Goal: Task Accomplishment & Management: Use online tool/utility

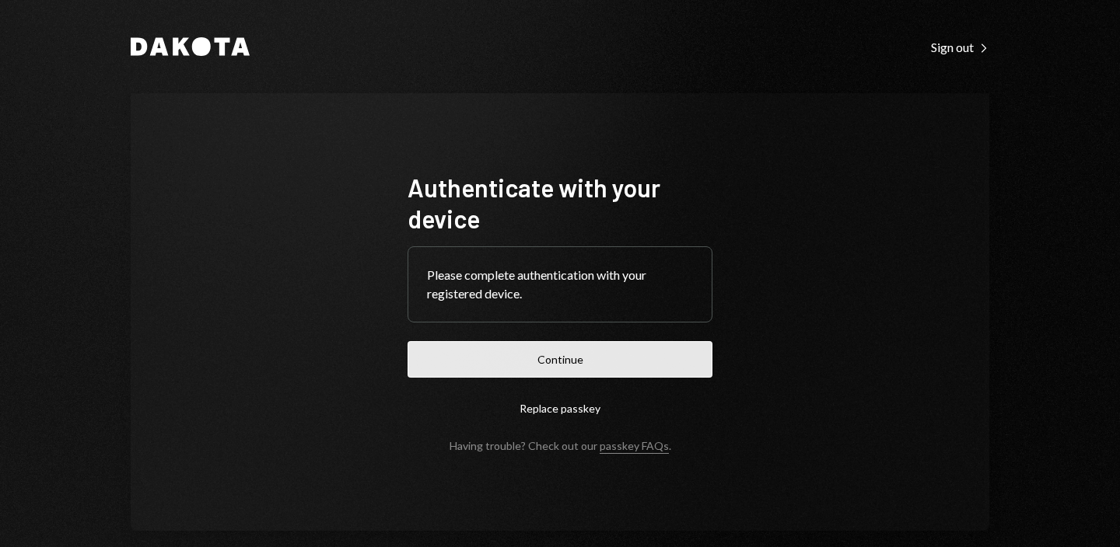
click at [530, 361] on button "Continue" at bounding box center [559, 359] width 305 height 37
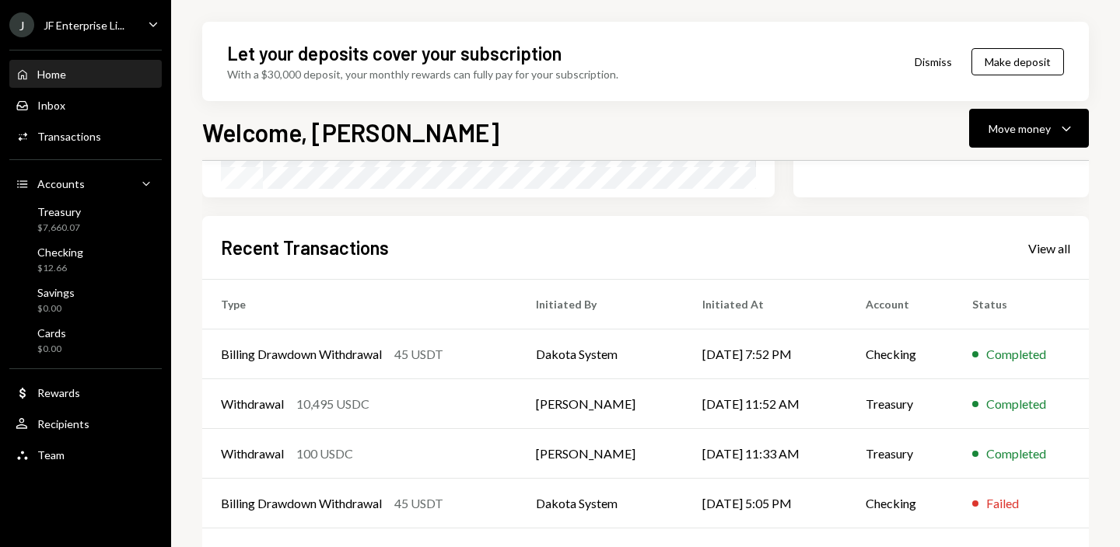
scroll to position [390, 0]
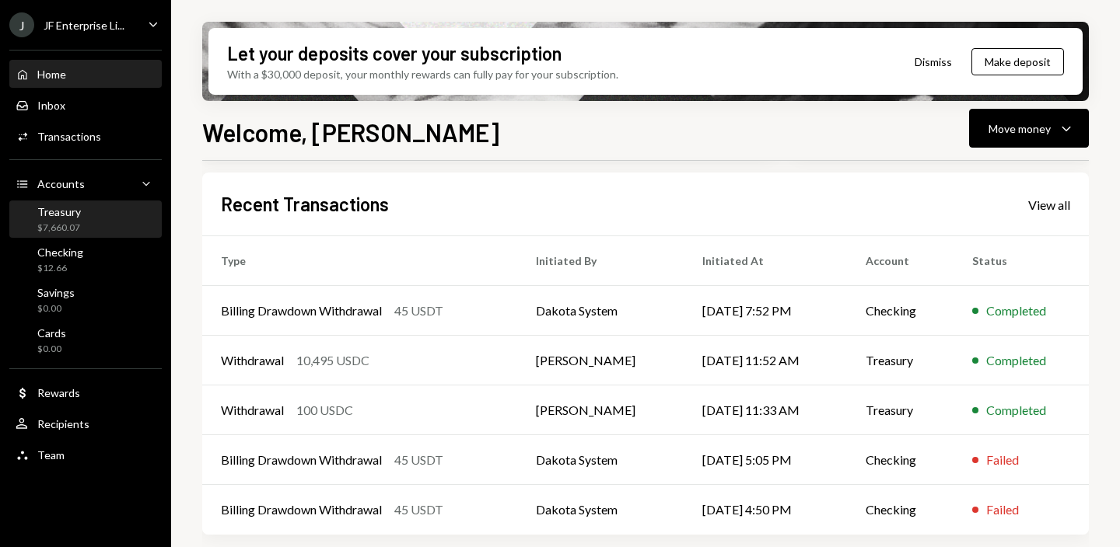
click at [93, 221] on div "Treasury $7,660.07" at bounding box center [86, 220] width 140 height 30
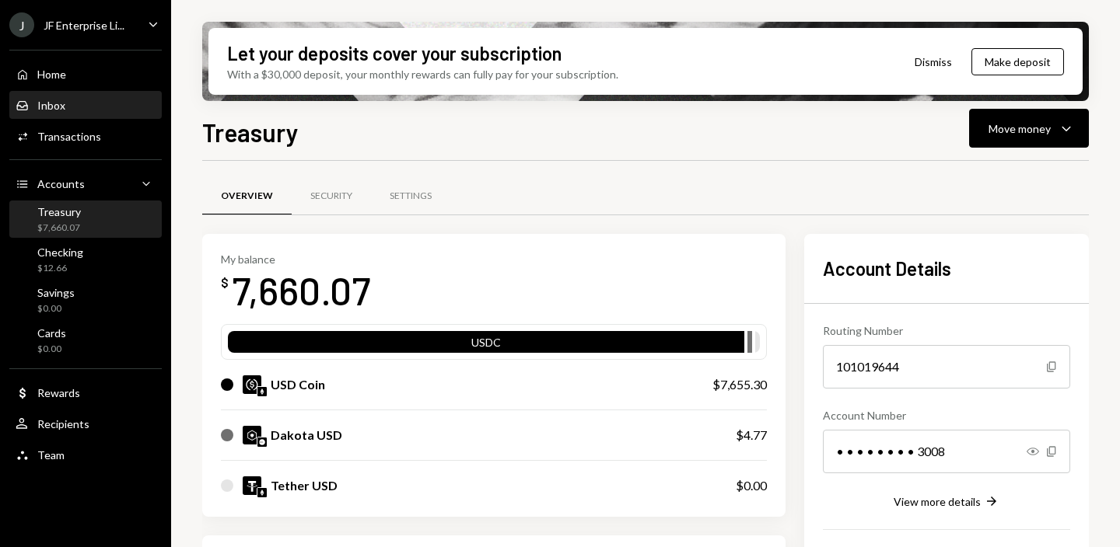
click at [70, 108] on div "Inbox Inbox" at bounding box center [86, 106] width 140 height 14
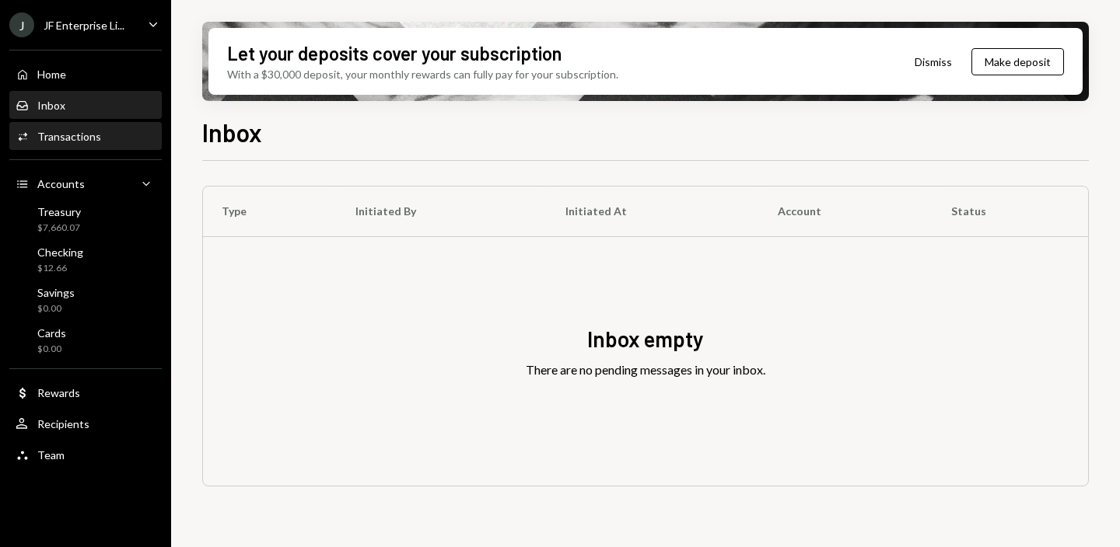
click at [77, 133] on div "Transactions" at bounding box center [69, 136] width 64 height 13
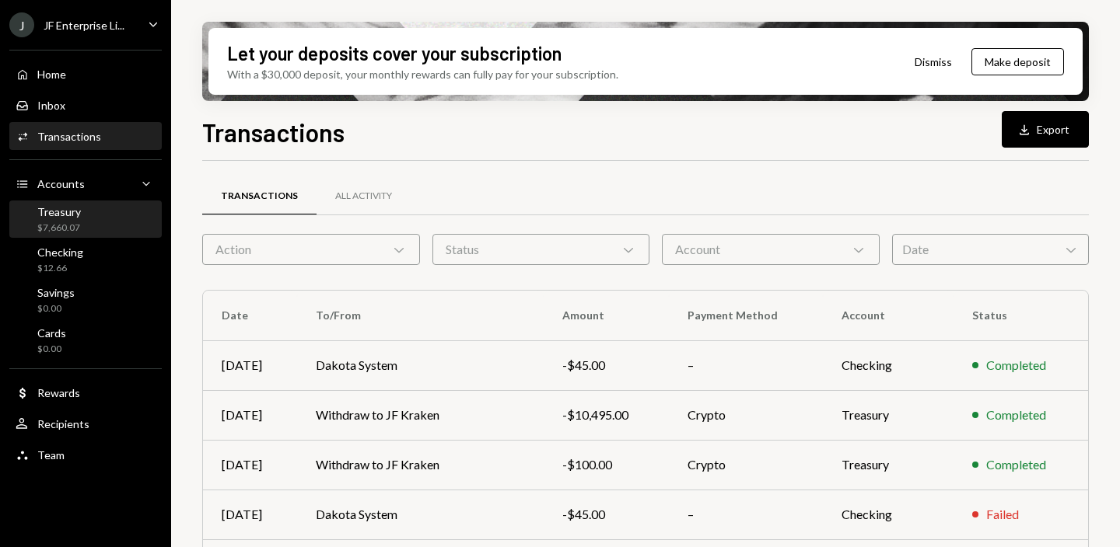
click at [66, 216] on div "Treasury" at bounding box center [59, 211] width 44 height 13
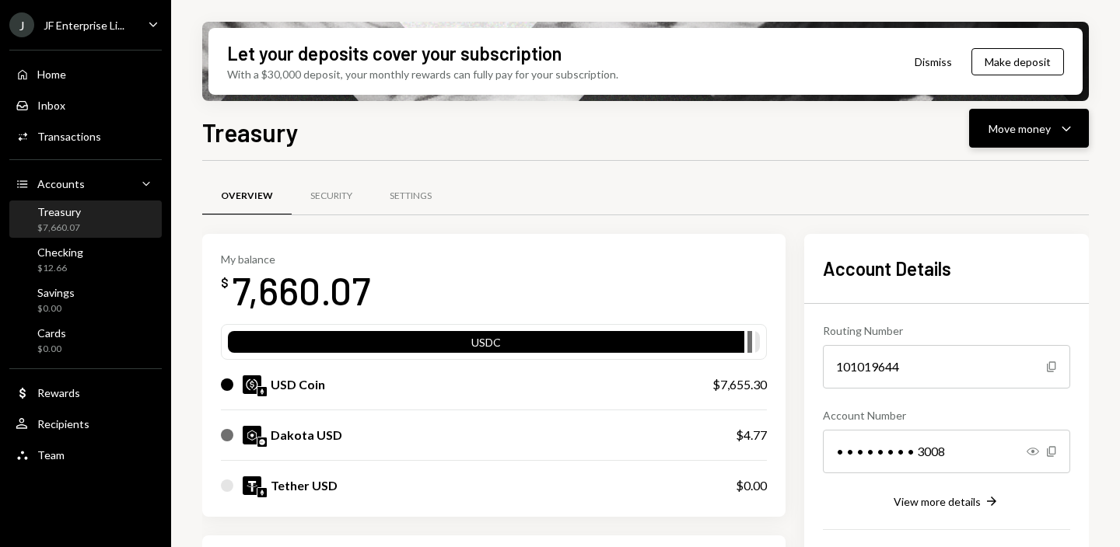
click at [1012, 132] on div "Move money" at bounding box center [1019, 129] width 62 height 16
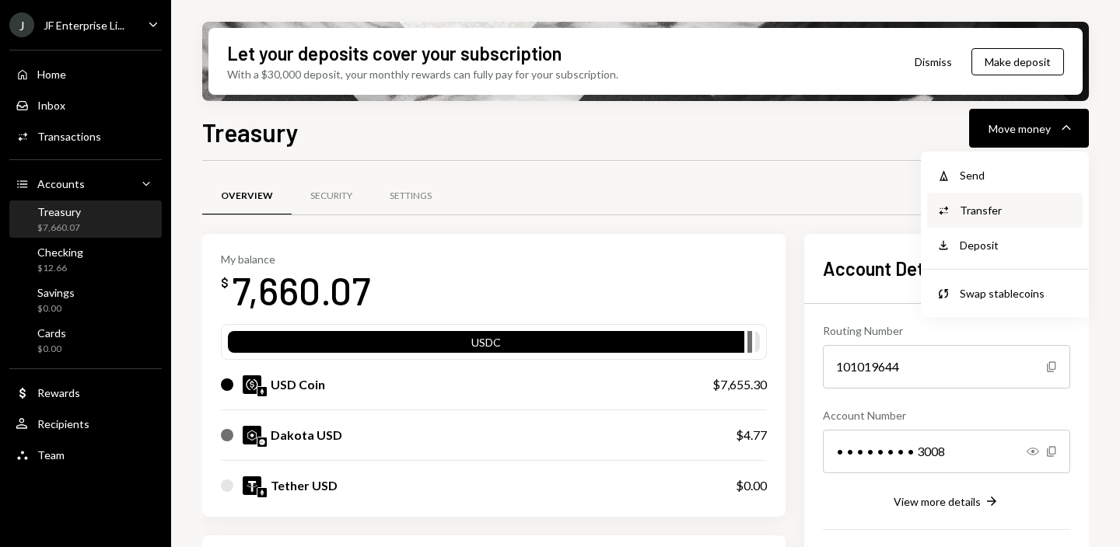
click at [987, 209] on div "Transfer" at bounding box center [1017, 210] width 114 height 16
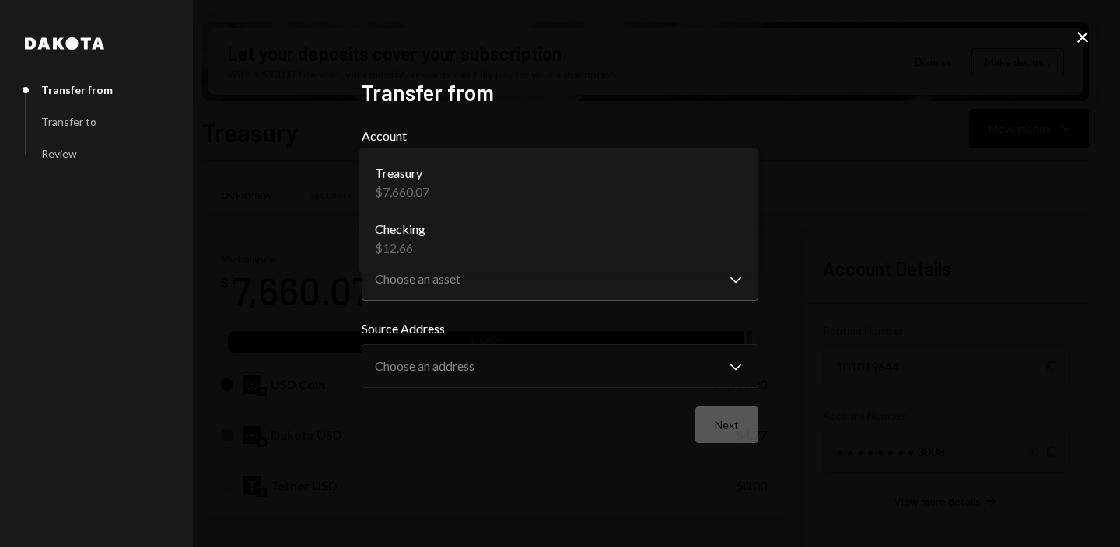
click at [425, 203] on body "J JF Enterprise Li... Caret Down Home Home Inbox Inbox Activities Transactions …" at bounding box center [560, 273] width 1120 height 547
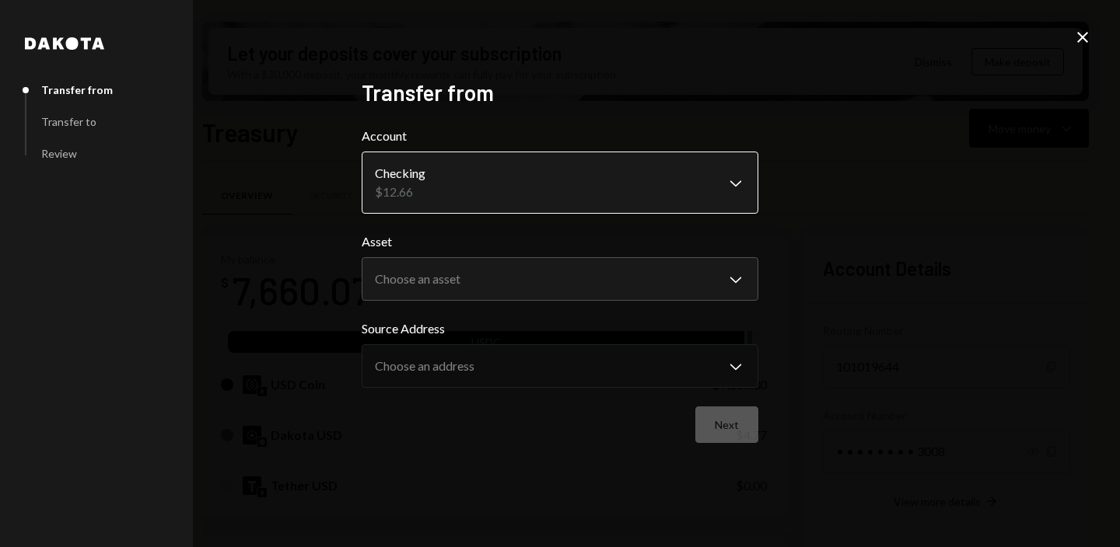
click at [437, 194] on body "J JF Enterprise Li... Caret Down Home Home Inbox Inbox Activities Transactions …" at bounding box center [560, 273] width 1120 height 547
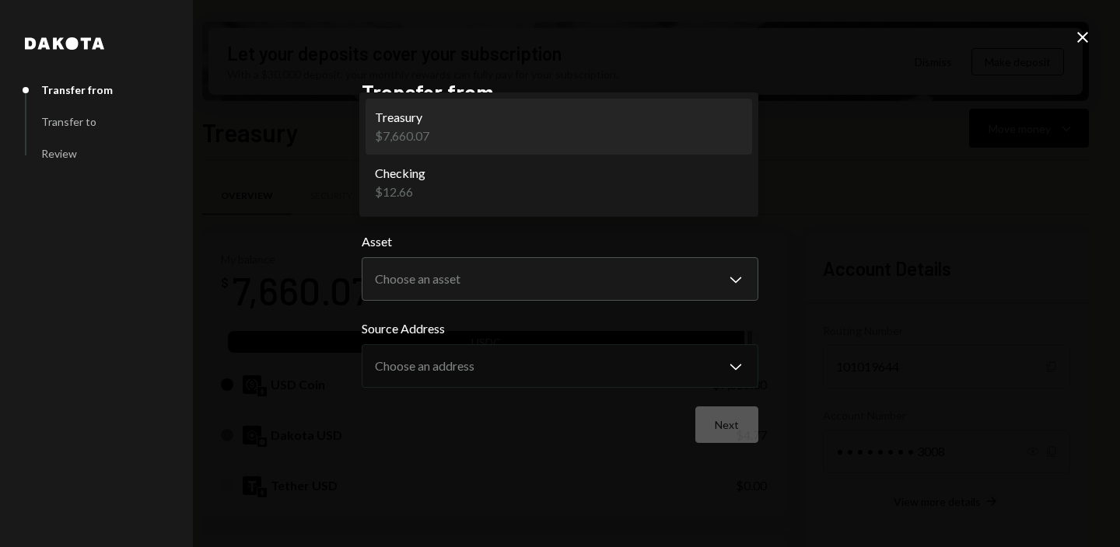
select select "**********"
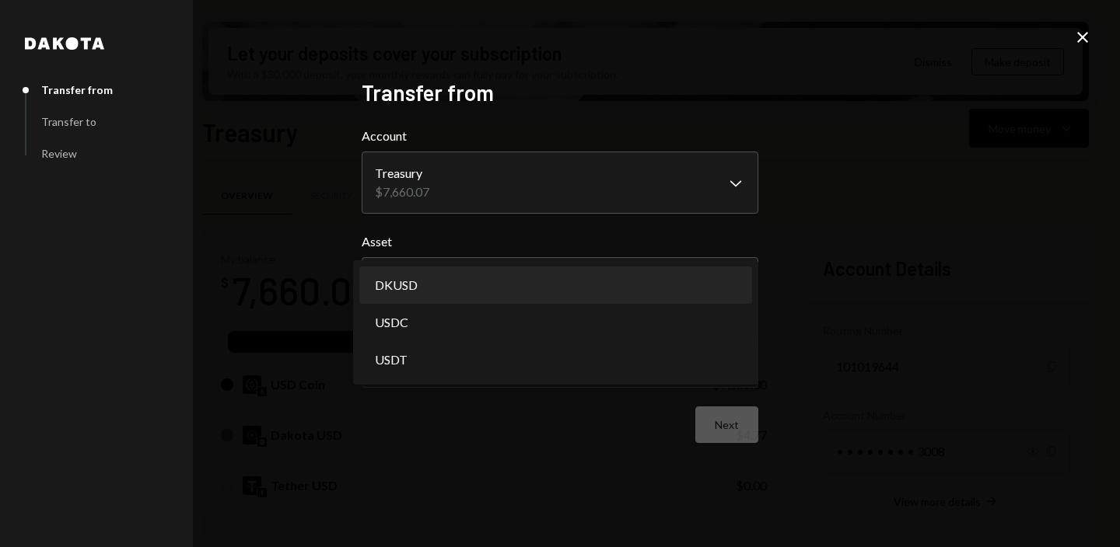
click at [465, 267] on body "J JF Enterprise Li... Caret Down Home Home Inbox Inbox Activities Transactions …" at bounding box center [560, 273] width 1120 height 547
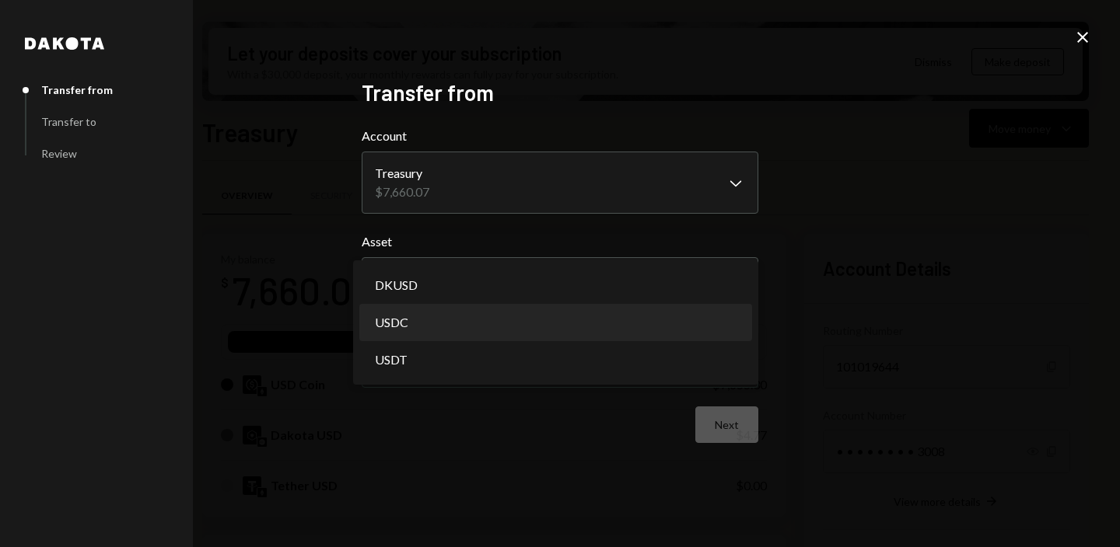
select select "****"
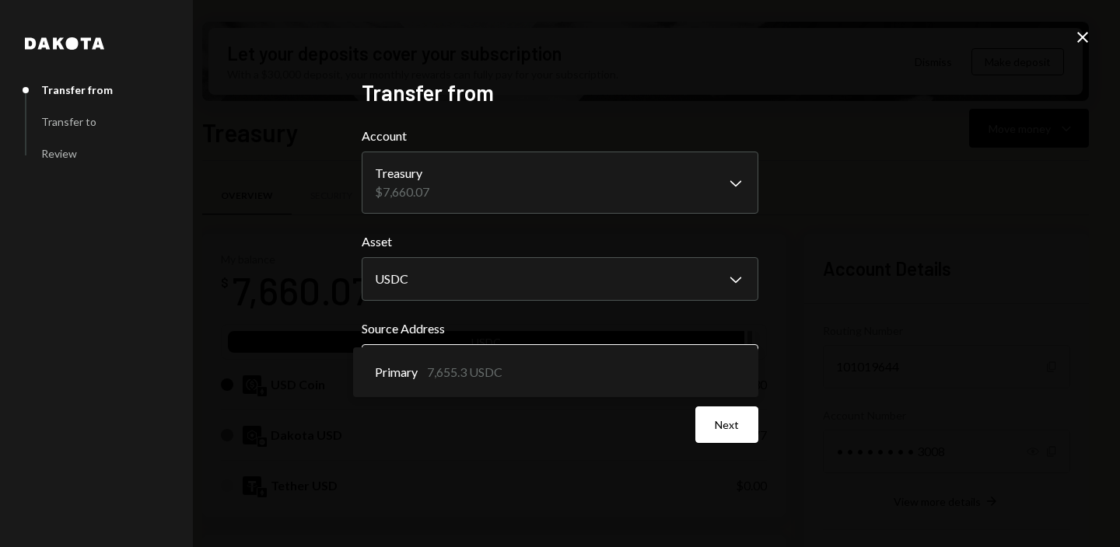
click at [493, 360] on body "J JF Enterprise Li... Caret Down Home Home Inbox Inbox Activities Transactions …" at bounding box center [560, 273] width 1120 height 547
click at [720, 424] on button "Next" at bounding box center [726, 425] width 63 height 37
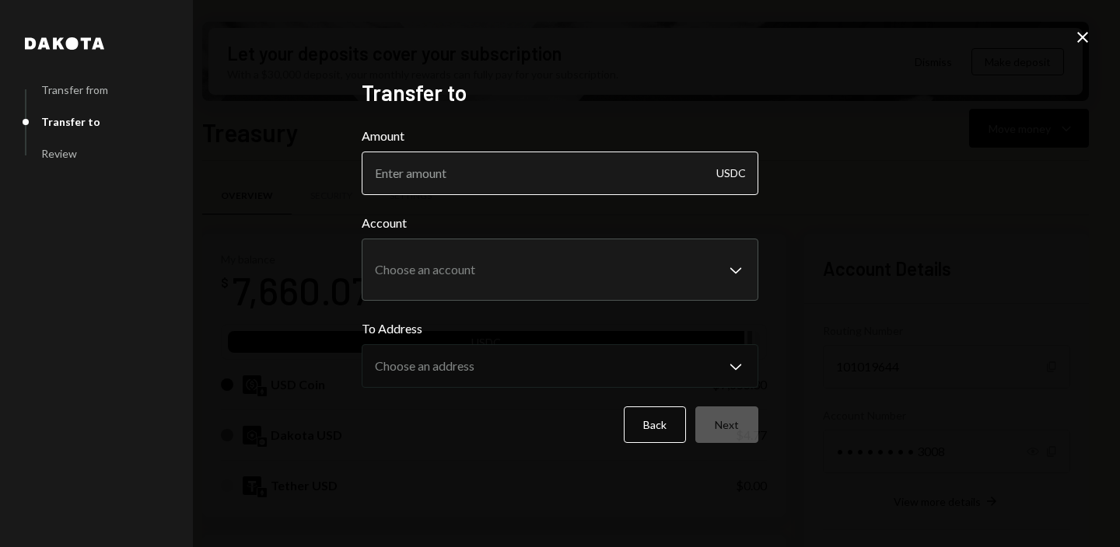
click at [465, 164] on input "Amount" at bounding box center [560, 174] width 397 height 44
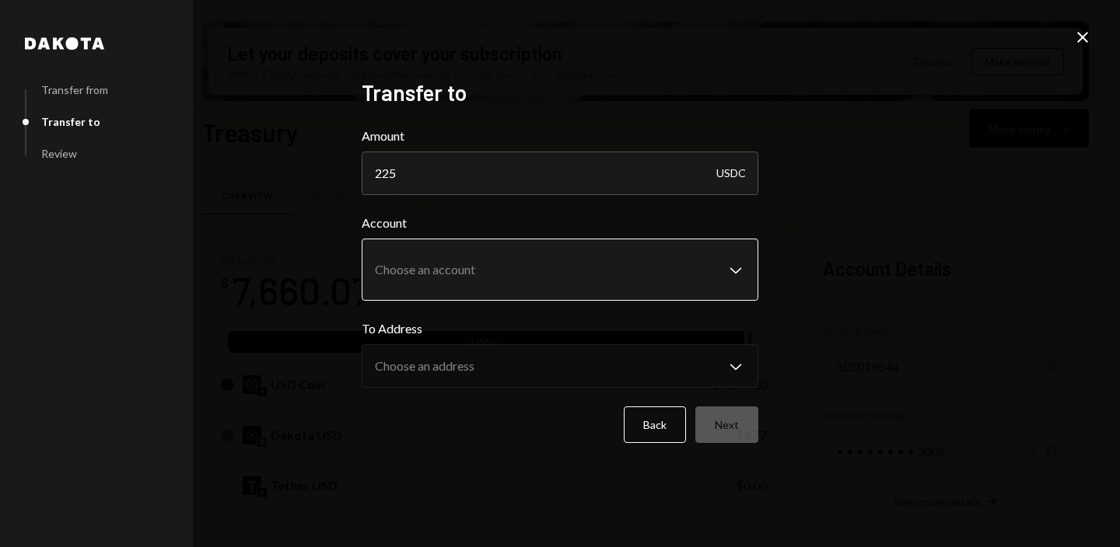
type input "225"
click at [480, 261] on body "J JF Enterprise Li... Caret Down Home Home Inbox Inbox Activities Transactions …" at bounding box center [560, 273] width 1120 height 547
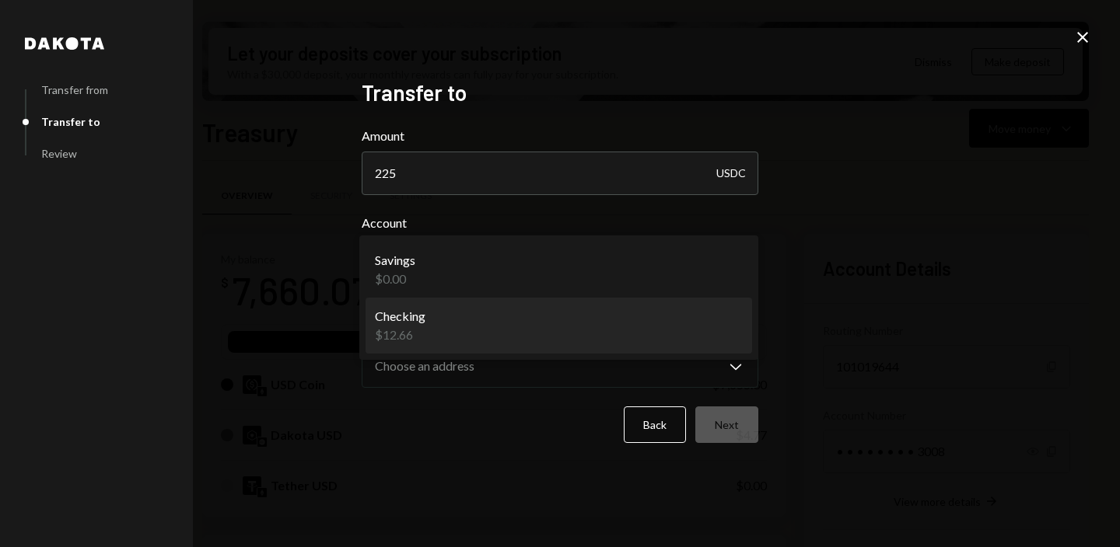
select select "**********"
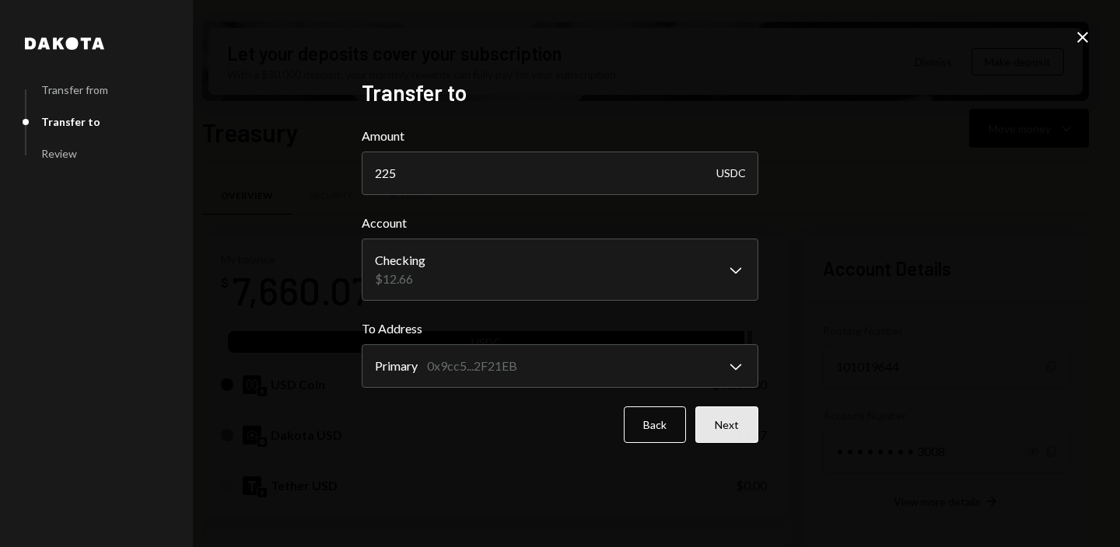
click at [722, 426] on button "Next" at bounding box center [726, 425] width 63 height 37
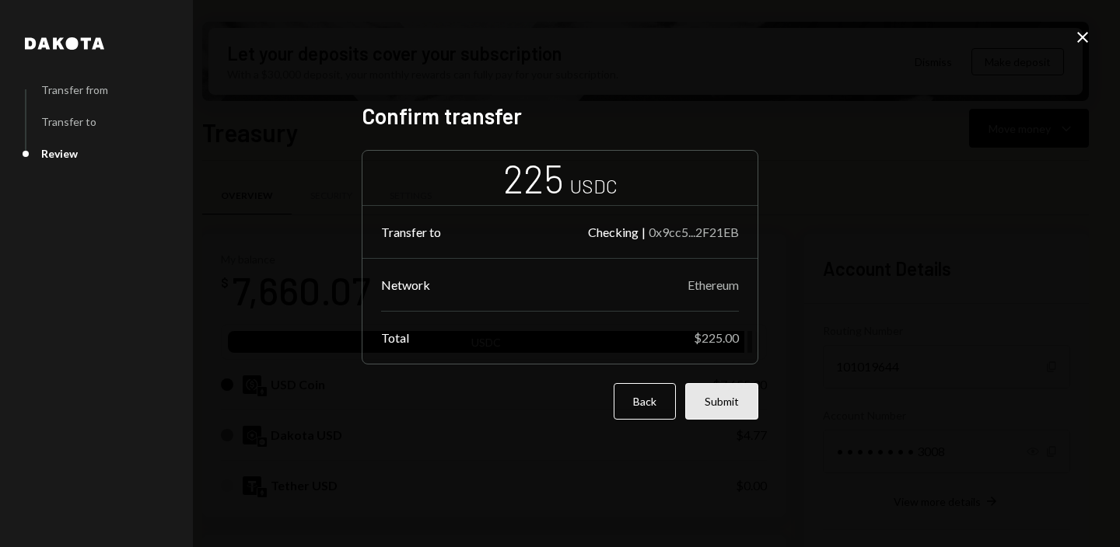
click at [725, 411] on button "Submit" at bounding box center [721, 401] width 73 height 37
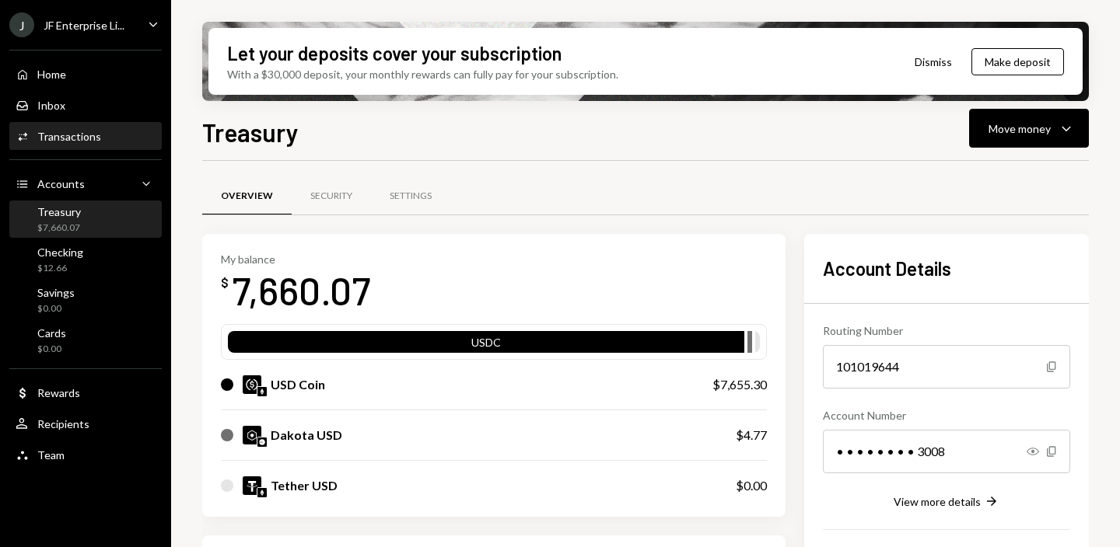
click at [89, 131] on div "Transactions" at bounding box center [69, 136] width 64 height 13
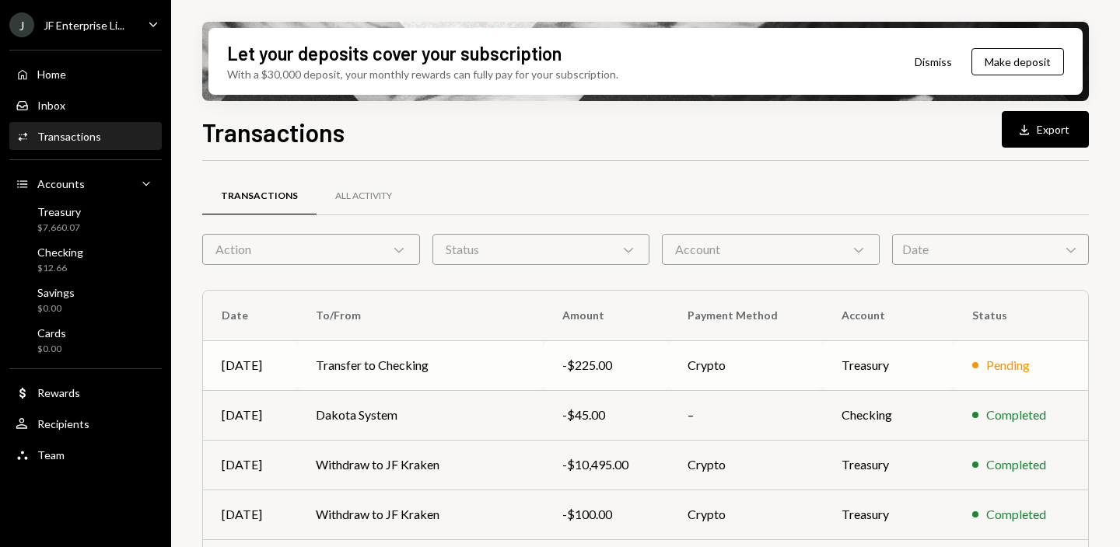
click at [460, 369] on td "Transfer to Checking" at bounding box center [420, 366] width 246 height 50
